Goal: Information Seeking & Learning: Learn about a topic

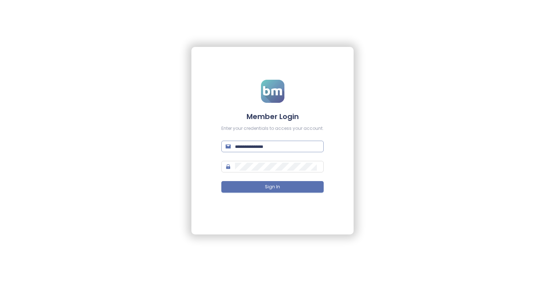
click at [263, 150] on input "text" at bounding box center [277, 146] width 84 height 8
type input "**********"
click at [221, 181] on button "Sign In" at bounding box center [272, 187] width 102 height 12
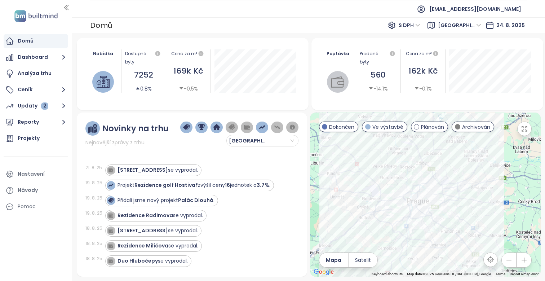
click at [528, 131] on button "button" at bounding box center [524, 128] width 14 height 14
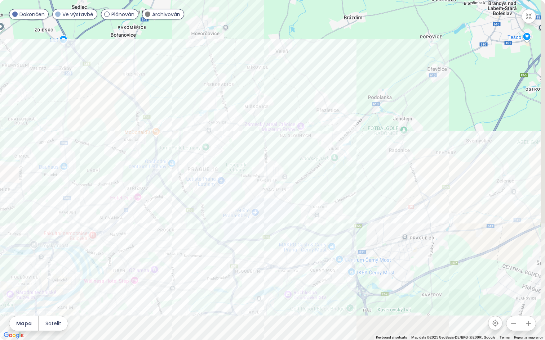
drag, startPoint x: 365, startPoint y: 197, endPoint x: 314, endPoint y: 130, distance: 83.9
click at [314, 130] on div at bounding box center [272, 170] width 545 height 340
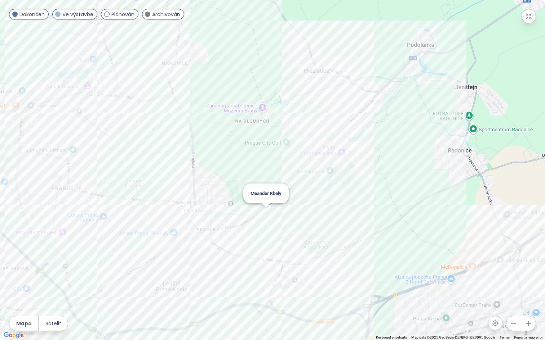
click at [267, 214] on div "Meander Kbely" at bounding box center [272, 170] width 545 height 340
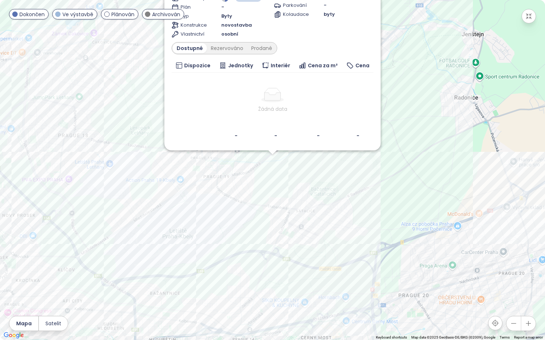
click at [270, 160] on div "Meander Kbely Plánován K Vinoři 757/9, 197 00 [GEOGRAPHIC_DATA]-Kbely, Czechia …" at bounding box center [272, 170] width 545 height 340
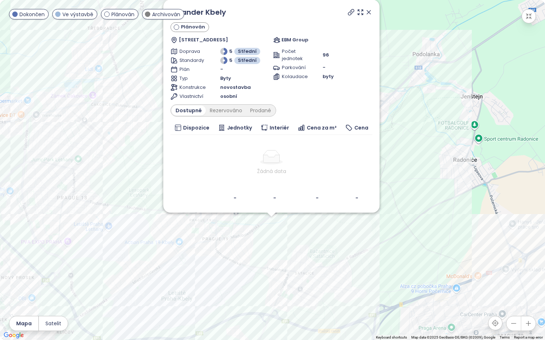
drag, startPoint x: 427, startPoint y: 102, endPoint x: 425, endPoint y: 165, distance: 62.7
click at [426, 165] on div "Meander Kbely Plánován K Vinoři 757/9, 197 00 [GEOGRAPHIC_DATA]-Kbely, Czechia …" at bounding box center [272, 170] width 545 height 340
click at [423, 165] on div "Meander Kbely Plánován K Vinoři 757/9, 197 00 [GEOGRAPHIC_DATA]-Kbely, Czechia …" at bounding box center [272, 170] width 545 height 340
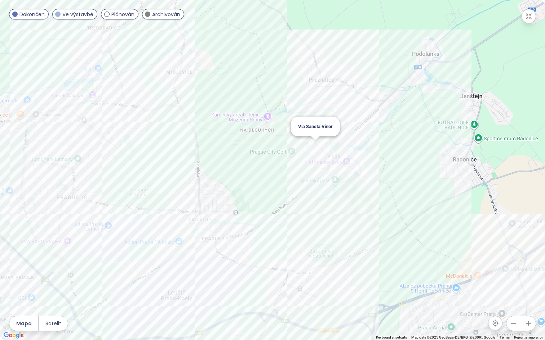
click at [316, 146] on div "Via Sancta Vinoř" at bounding box center [272, 170] width 545 height 340
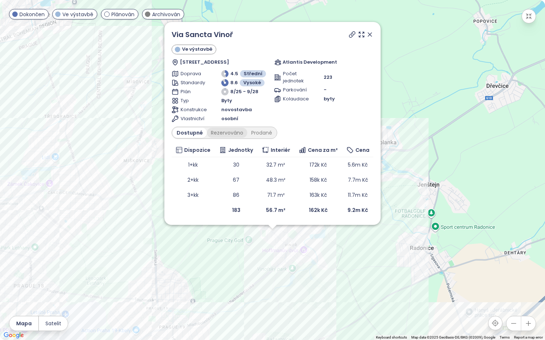
click at [228, 136] on div "Rezervováno" at bounding box center [227, 133] width 40 height 10
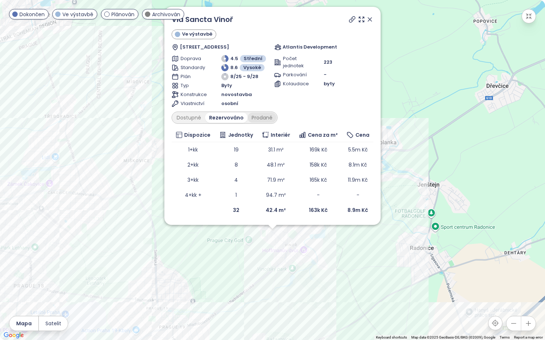
click at [261, 121] on div "Prodané" at bounding box center [261, 118] width 29 height 10
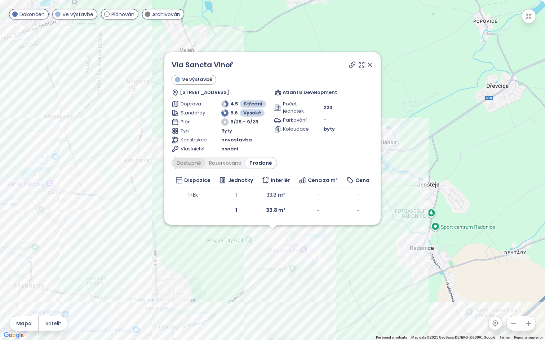
click at [192, 163] on div "Dostupné" at bounding box center [189, 163] width 32 height 10
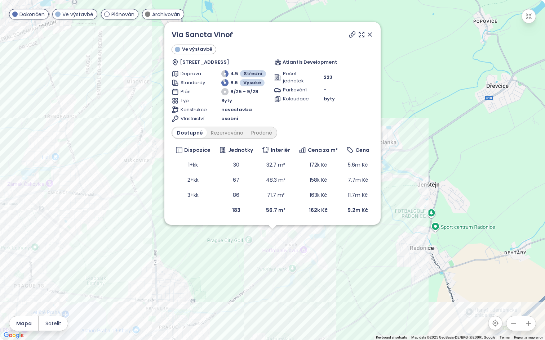
click at [312, 63] on span "Atlantis Development" at bounding box center [309, 62] width 54 height 7
click at [372, 33] on icon at bounding box center [369, 34] width 7 height 7
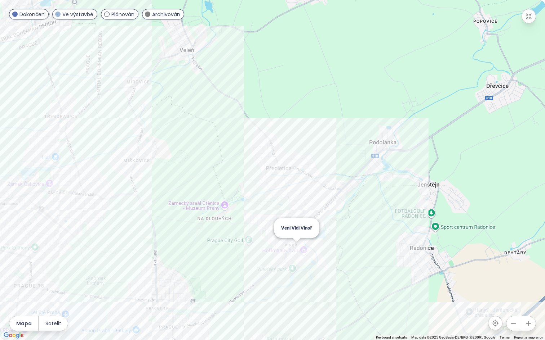
click at [294, 250] on div "Veni Vidi Vinoř" at bounding box center [272, 170] width 545 height 340
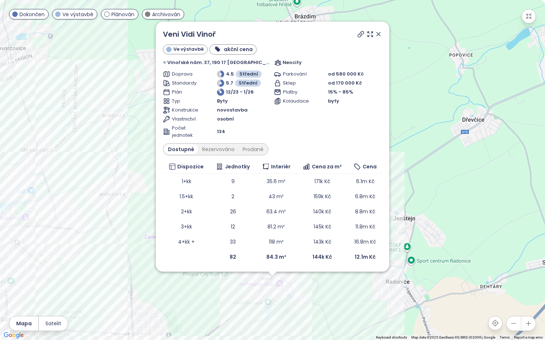
click at [374, 33] on div "Veni Vidi Vinoř Ve výstavbě akční cena Vinořské nám. 37, 190 17 [GEOGRAPHIC_DAT…" at bounding box center [272, 147] width 233 height 250
click at [375, 34] on icon at bounding box center [378, 34] width 7 height 7
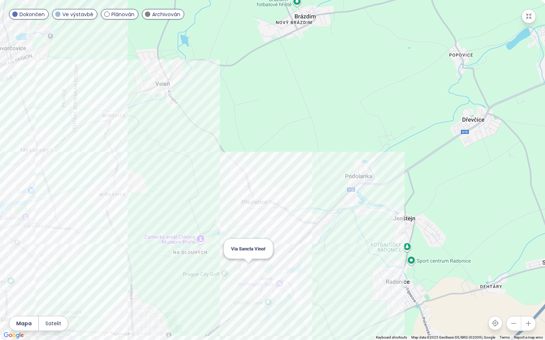
click at [246, 267] on div "Via Sancta Vinoř" at bounding box center [272, 170] width 545 height 340
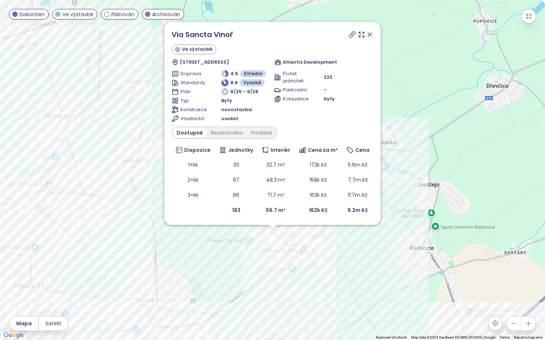
click at [372, 31] on icon at bounding box center [369, 34] width 7 height 7
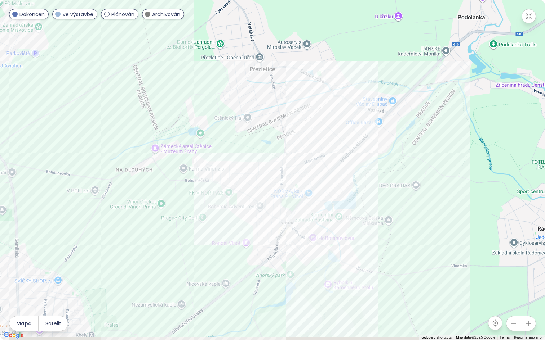
drag, startPoint x: 287, startPoint y: 236, endPoint x: 277, endPoint y: 198, distance: 39.3
click at [277, 198] on div at bounding box center [272, 170] width 545 height 340
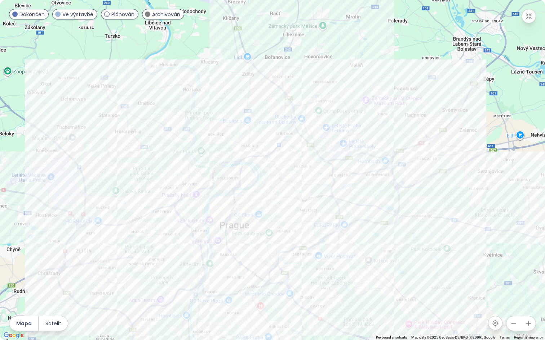
drag, startPoint x: 293, startPoint y: 217, endPoint x: 401, endPoint y: 127, distance: 140.9
click at [401, 127] on div at bounding box center [272, 170] width 545 height 340
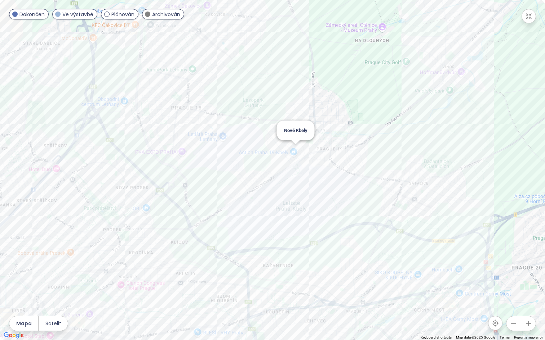
click at [295, 150] on div "Nové Kbely" at bounding box center [272, 170] width 545 height 340
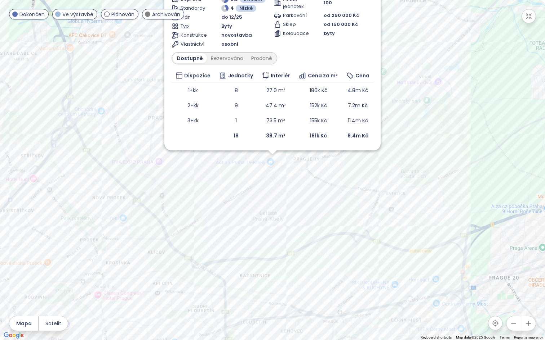
click at [349, 161] on div "[GEOGRAPHIC_DATA] Ve výstavbě [STREET_ADDRESS] Luxury Home Doprava 5.5 Střední …" at bounding box center [272, 170] width 545 height 340
click at [377, 181] on div "[GEOGRAPHIC_DATA] Ve výstavbě [STREET_ADDRESS] Luxury Home Doprava 5.5 Střední …" at bounding box center [272, 170] width 545 height 340
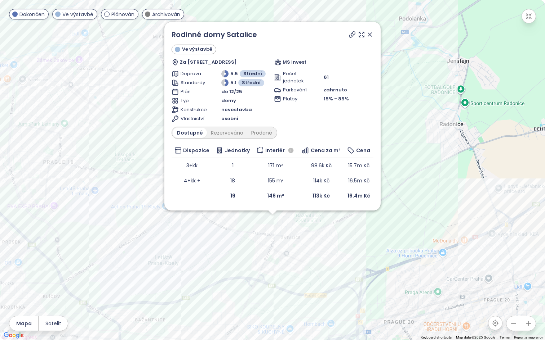
click at [371, 33] on icon at bounding box center [370, 35] width 4 height 4
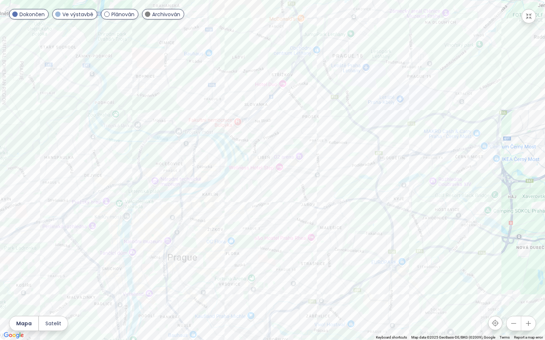
drag, startPoint x: 201, startPoint y: 200, endPoint x: 401, endPoint y: 103, distance: 221.8
click at [401, 103] on div at bounding box center [272, 170] width 545 height 340
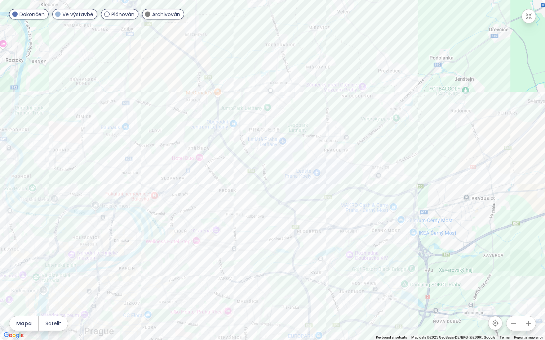
drag, startPoint x: 443, startPoint y: 22, endPoint x: 342, endPoint y: 105, distance: 130.5
click at [342, 105] on div at bounding box center [272, 170] width 545 height 340
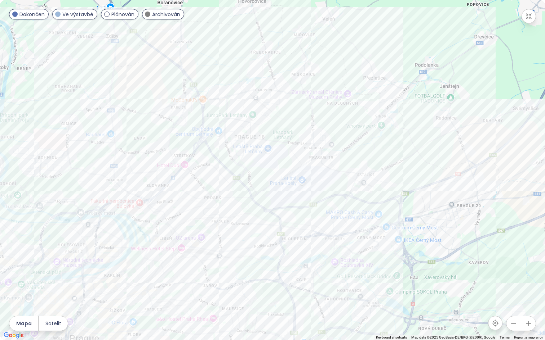
click at [529, 20] on button "button" at bounding box center [528, 16] width 14 height 14
